Goal: Information Seeking & Learning: Learn about a topic

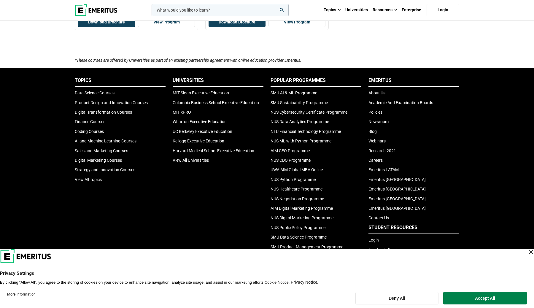
scroll to position [237, 0]
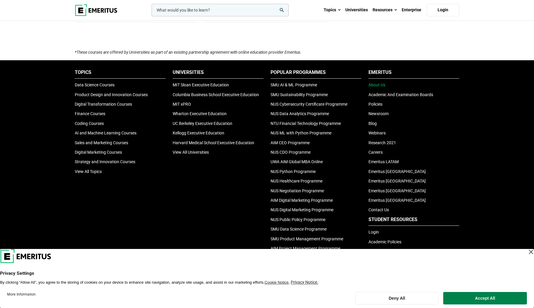
click at [376, 85] on link "About Us" at bounding box center [377, 85] width 17 height 5
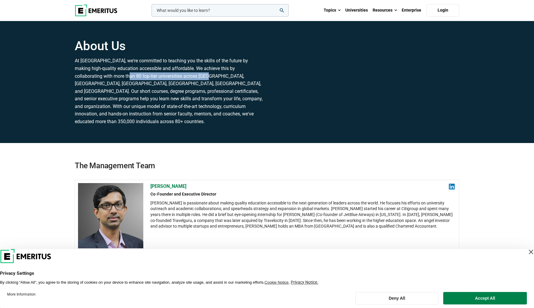
drag, startPoint x: 175, startPoint y: 83, endPoint x: 97, endPoint y: 76, distance: 79.0
click at [97, 76] on p "At [GEOGRAPHIC_DATA], we're committed to teaching you the skills of the future …" at bounding box center [169, 91] width 189 height 68
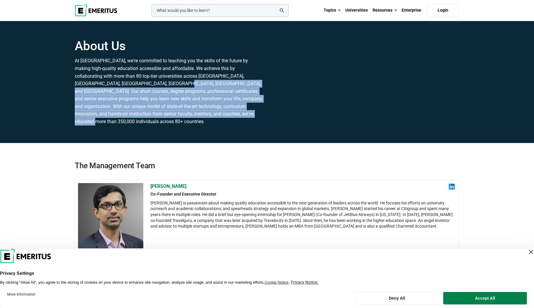
drag, startPoint x: 121, startPoint y: 84, endPoint x: 194, endPoint y: 129, distance: 86.1
click at [194, 129] on div "About Us At Emeritus, we're committed to teaching you the skills of the future …" at bounding box center [267, 82] width 392 height 122
